Goal: Communication & Community: Answer question/provide support

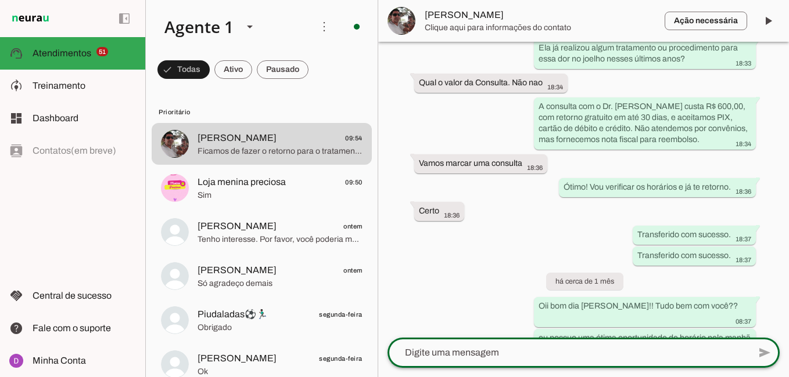
scroll to position [1446, 0]
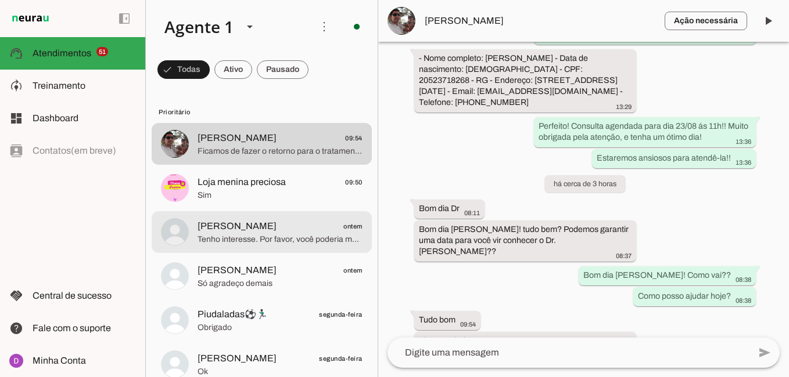
click at [268, 228] on span "[PERSON_NAME] ontem" at bounding box center [279, 227] width 165 height 15
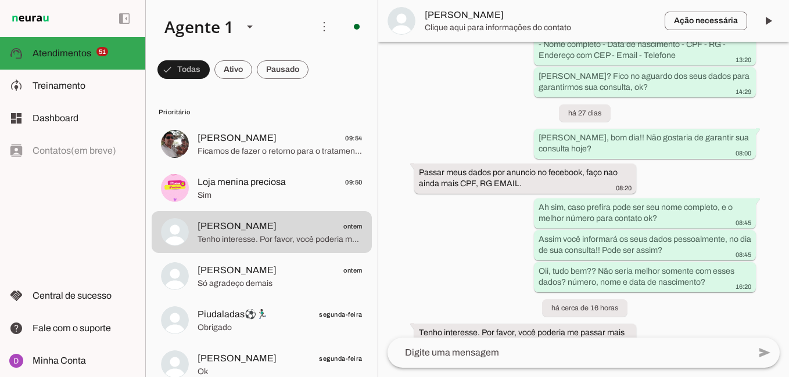
scroll to position [1498, 0]
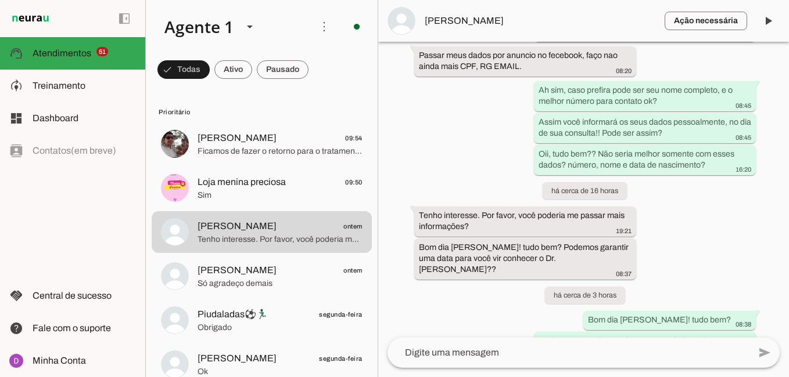
drag, startPoint x: 589, startPoint y: 270, endPoint x: 509, endPoint y: 285, distance: 81.6
click at [509, 285] on div "Agente ativado Agente pausado, transferido para humano há 28 dias Agente pausad…" at bounding box center [583, 190] width 411 height 296
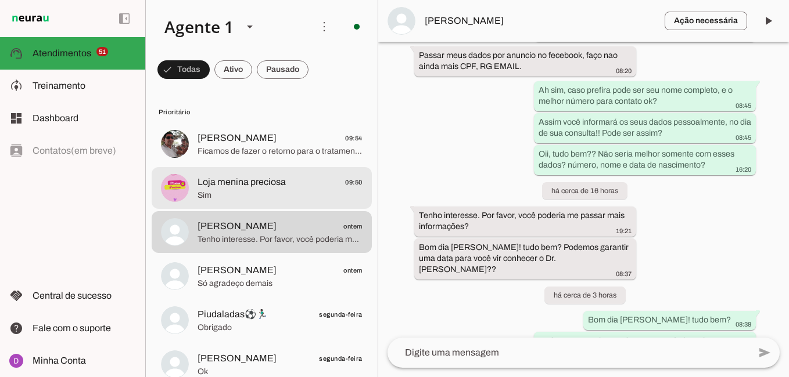
click at [245, 203] on md-item "Loja menina preciosa 09:50 Sim" at bounding box center [262, 188] width 220 height 42
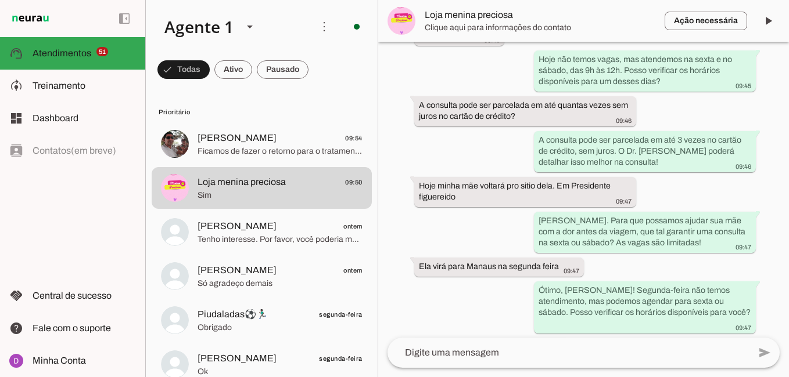
scroll to position [919, 0]
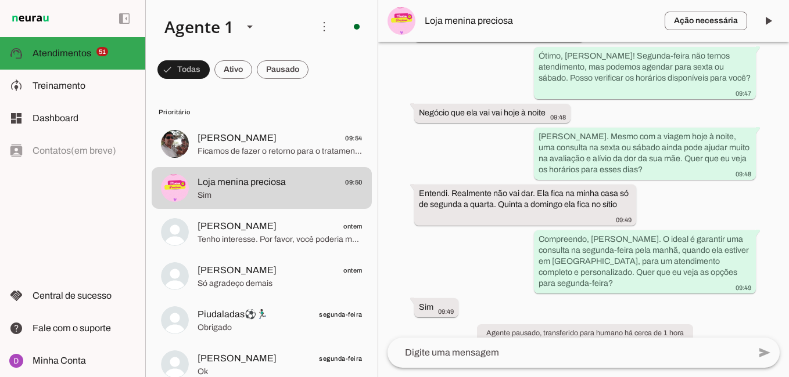
click at [468, 356] on textarea at bounding box center [568, 353] width 362 height 14
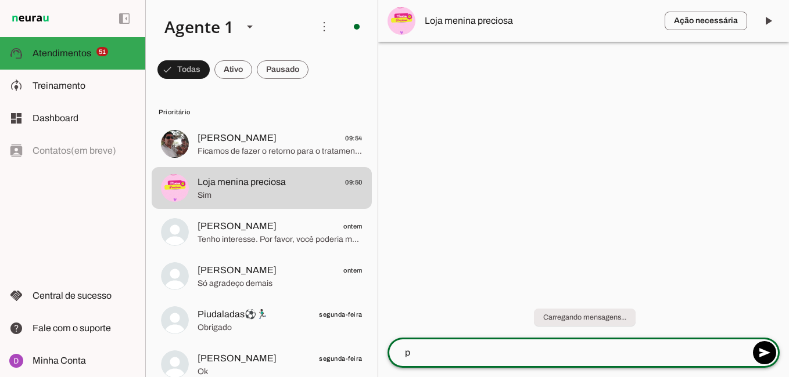
scroll to position [0, 0]
type textarea "possuo dia 29/09 ás 11h! Seria legal para você?"
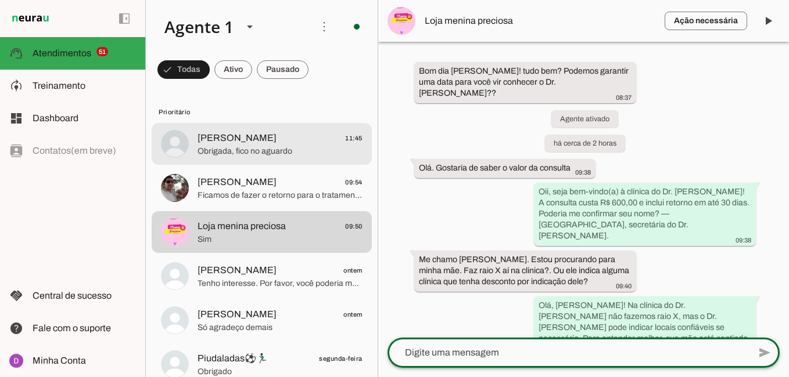
click at [230, 125] on md-item "[PERSON_NAME] 11:45 Obrigada, fico no aguardo" at bounding box center [262, 144] width 220 height 42
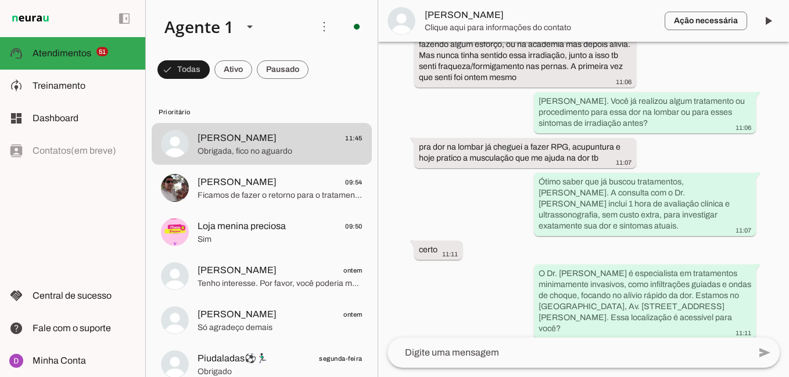
scroll to position [855, 0]
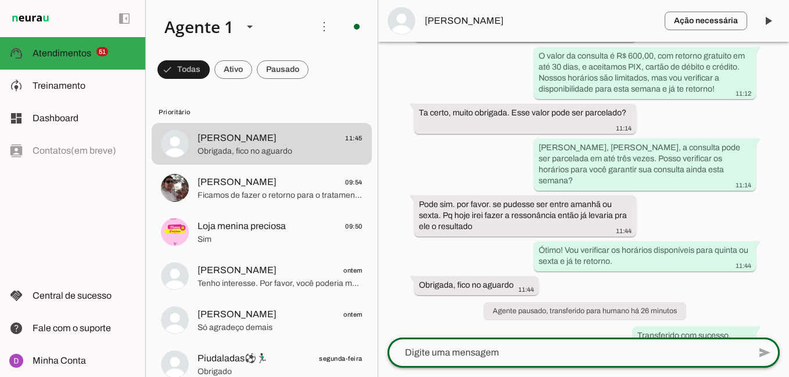
click at [530, 363] on div at bounding box center [568, 353] width 362 height 30
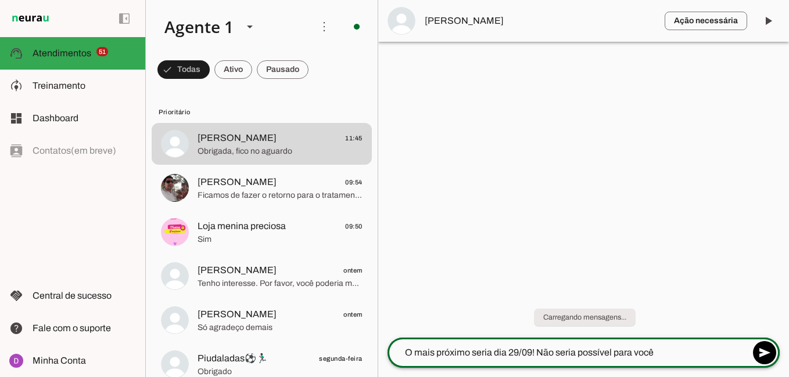
type textarea "O mais próximo seria dia 29/09! Não seria possível para você?"
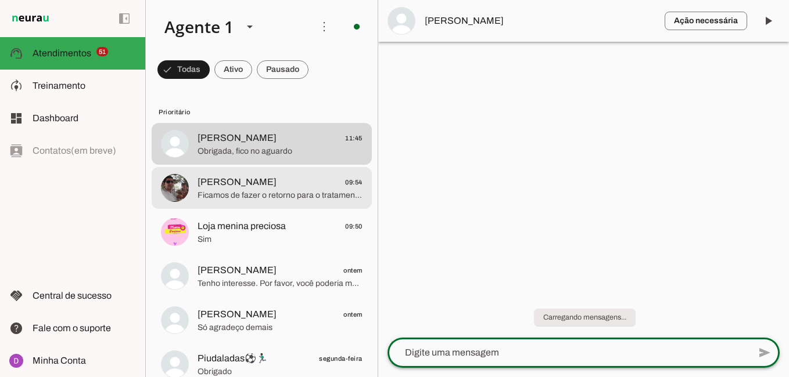
click at [199, 184] on md-item "[PERSON_NAME] 09:54 Ficamos de fazer o retorno para o tratamento com a infiltra…" at bounding box center [262, 188] width 220 height 42
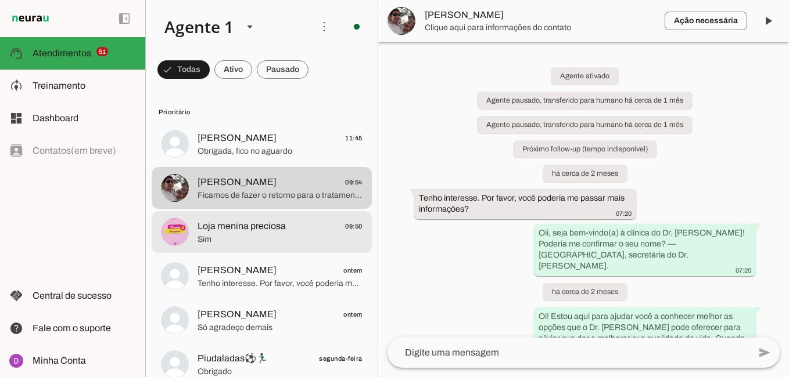
click at [214, 218] on div at bounding box center [279, 232] width 165 height 28
